Goal: Transaction & Acquisition: Purchase product/service

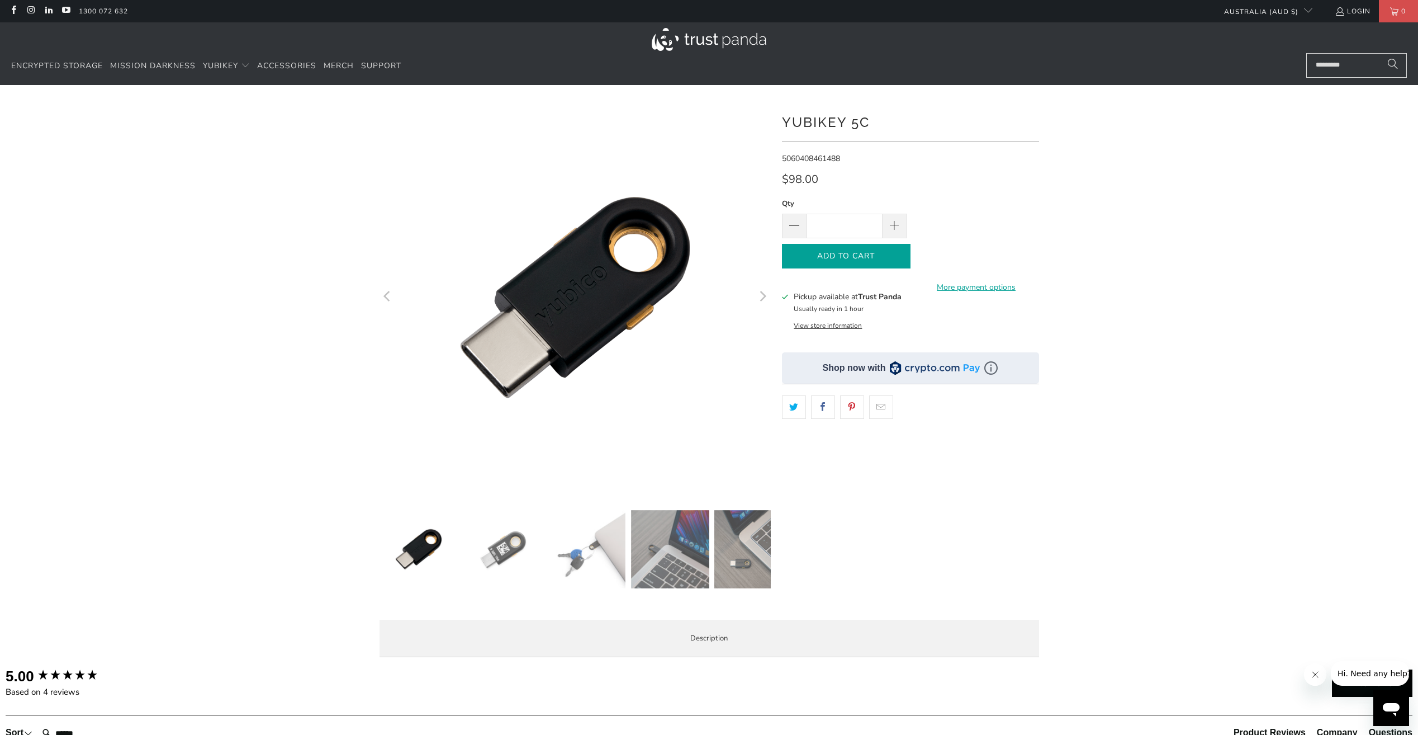
click at [858, 255] on span "Add to Cart" at bounding box center [846, 257] width 105 height 10
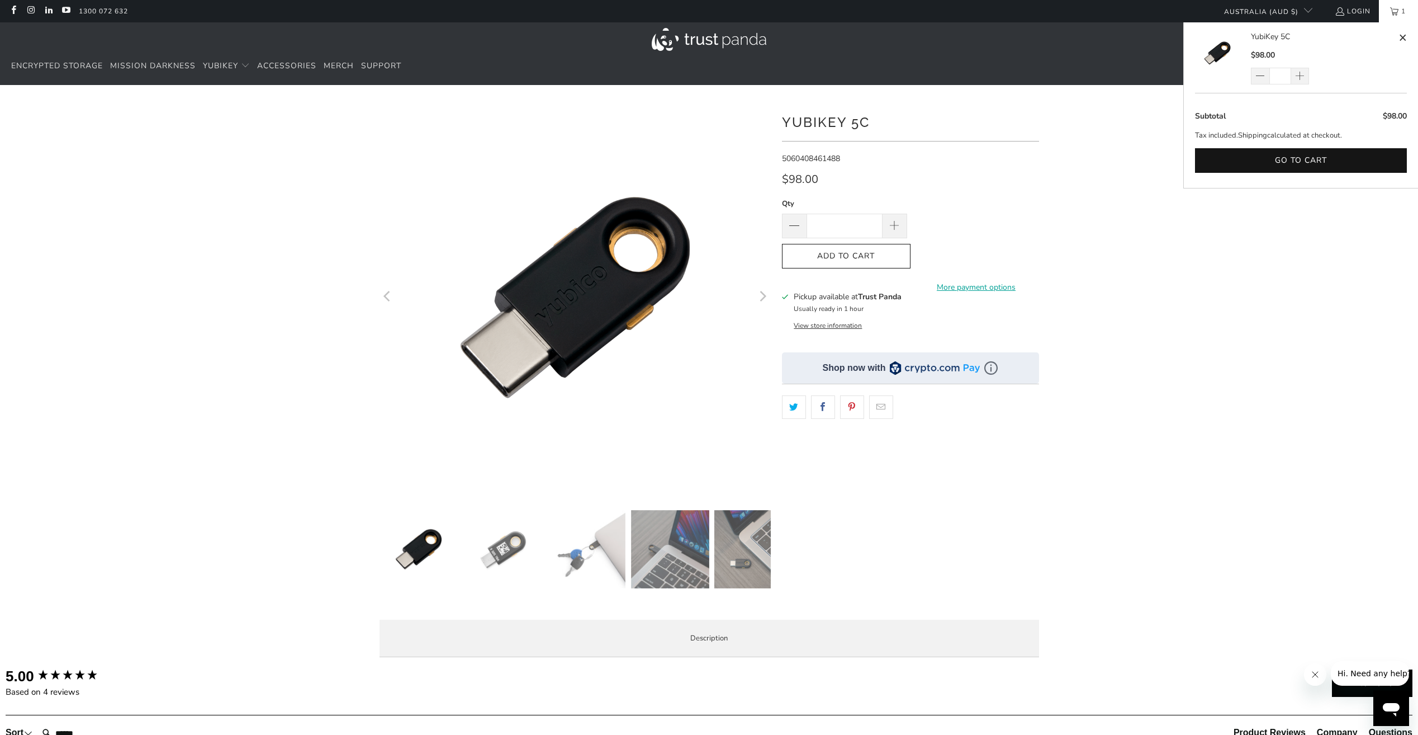
click at [1141, 415] on div at bounding box center [709, 384] width 1418 height 564
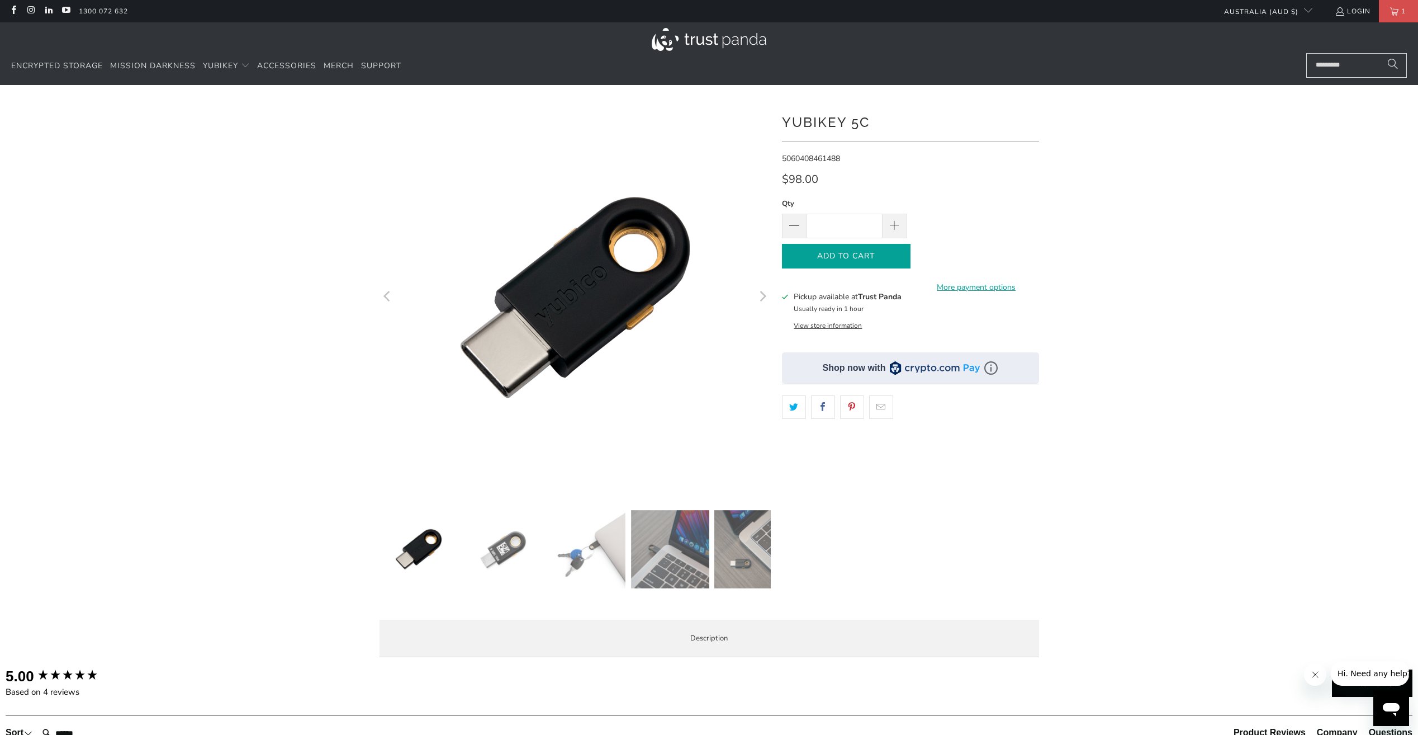
click at [880, 259] on span "Add to Cart" at bounding box center [846, 257] width 105 height 10
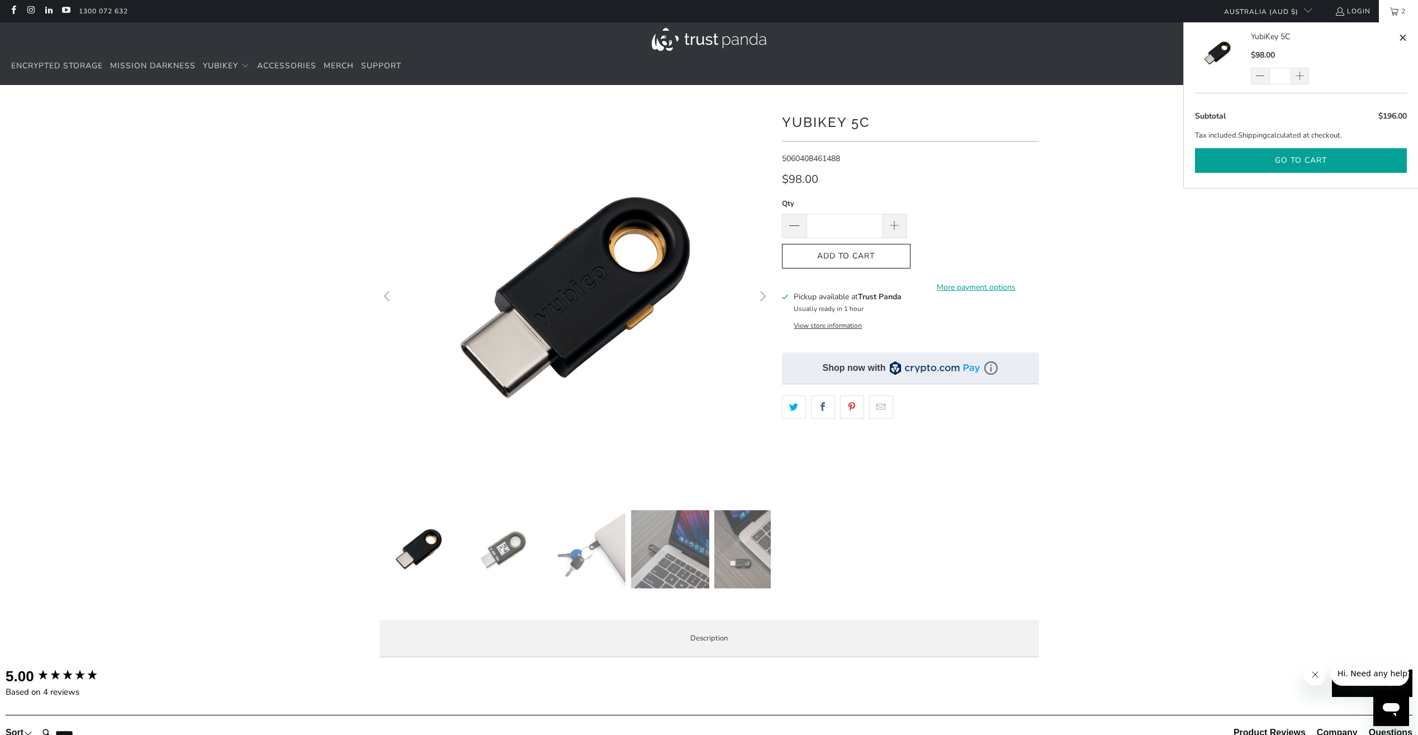
click at [1304, 158] on button "Go to cart" at bounding box center [1301, 160] width 212 height 25
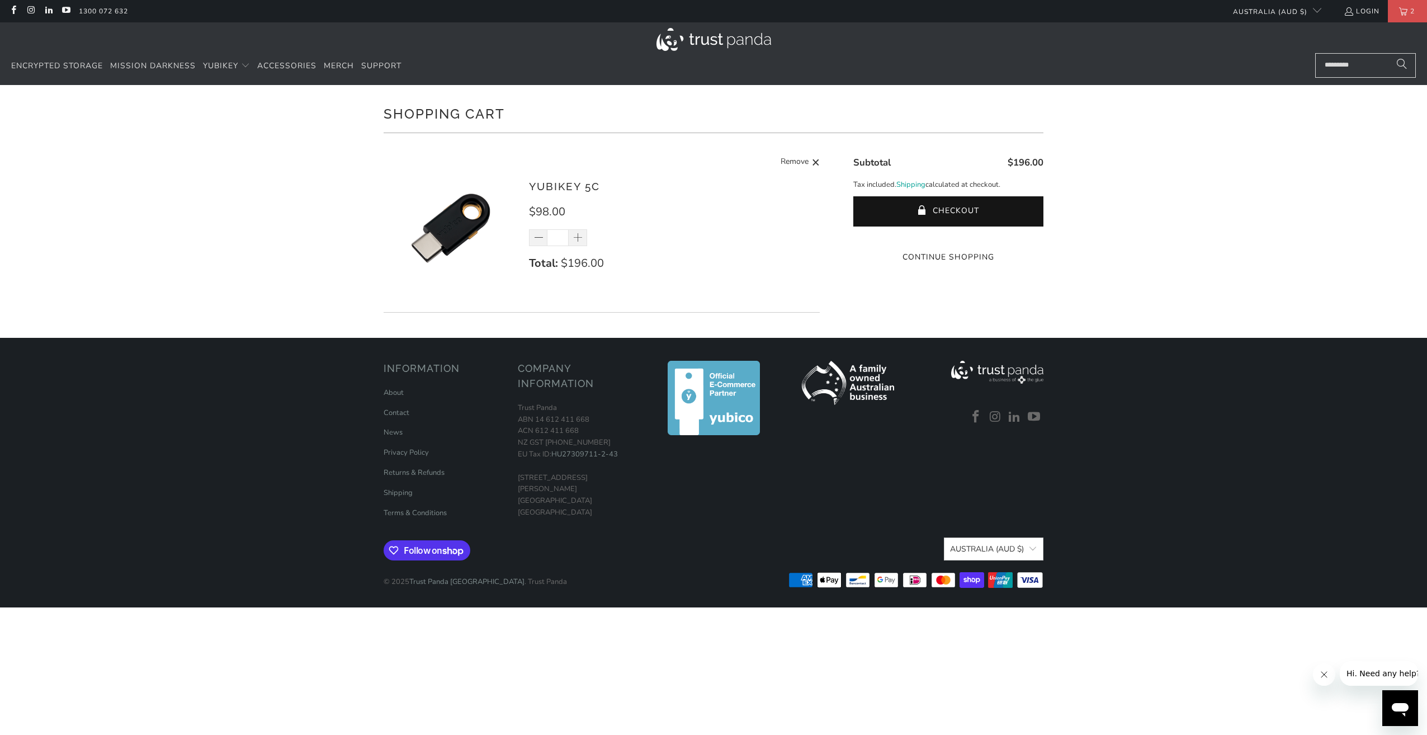
click at [1120, 202] on div "Shopping Cart There are no items in your cart. Continue Shopping YubiKey 5C $98…" at bounding box center [713, 211] width 1427 height 253
click at [1006, 210] on button "Checkout" at bounding box center [948, 211] width 190 height 30
click at [948, 241] on shopify-google-pay-button at bounding box center [949, 235] width 2 height 11
